Goal: Transaction & Acquisition: Purchase product/service

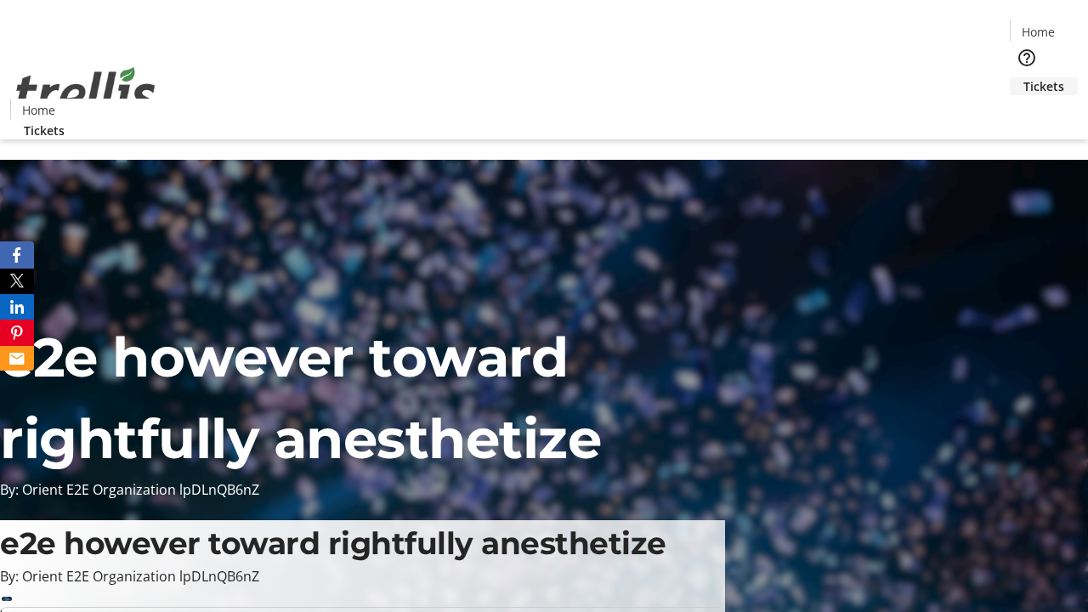
click at [1023, 77] on span "Tickets" at bounding box center [1043, 86] width 41 height 18
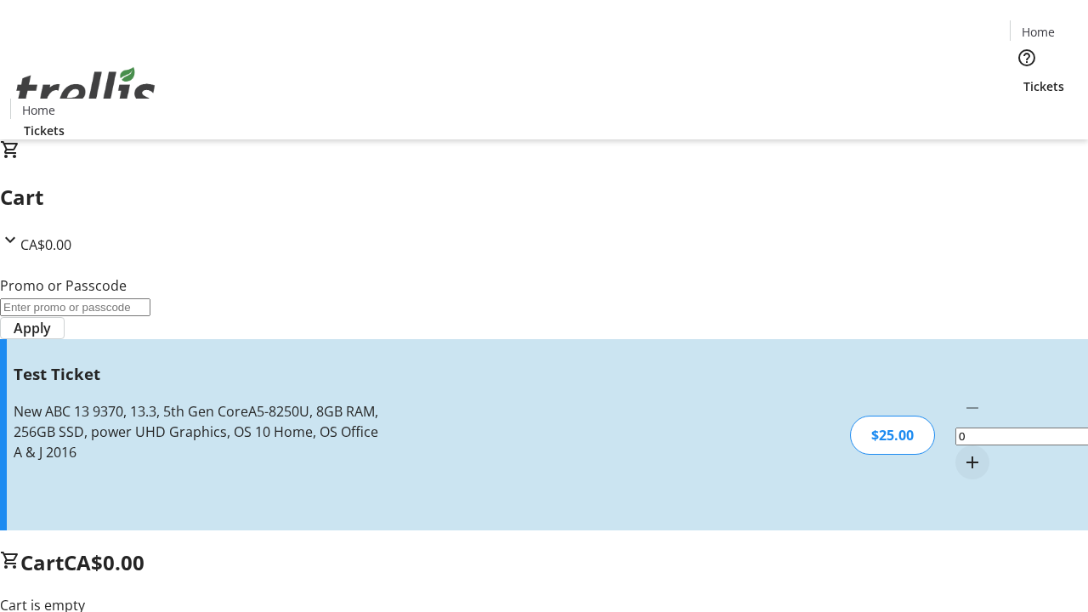
click at [962, 452] on mat-icon "Increment by one" at bounding box center [972, 462] width 20 height 20
type input "1"
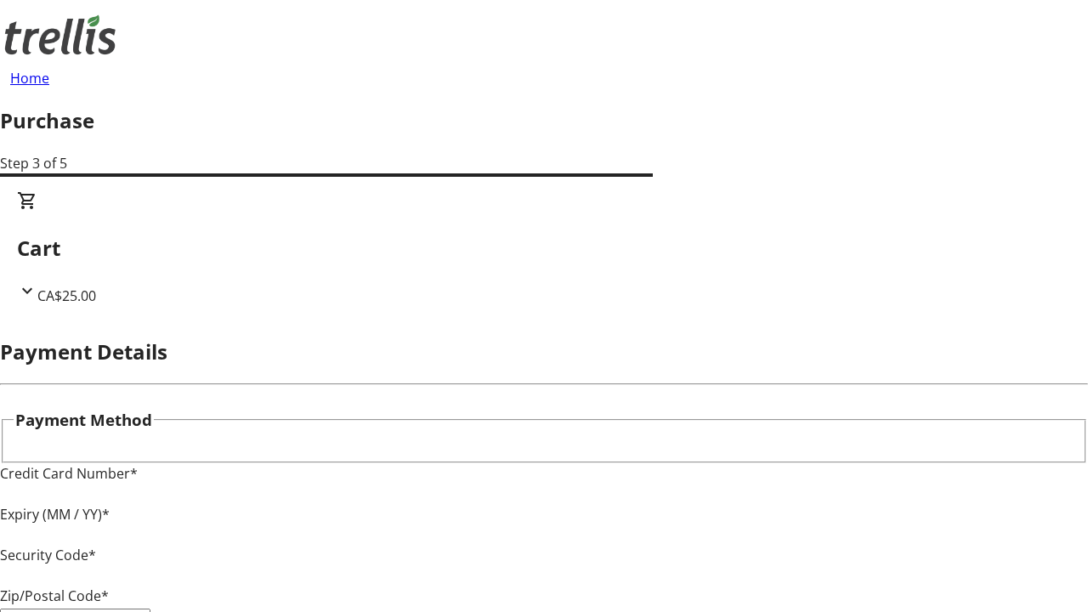
type input "V1Y 0C2"
